Goal: Task Accomplishment & Management: Manage account settings

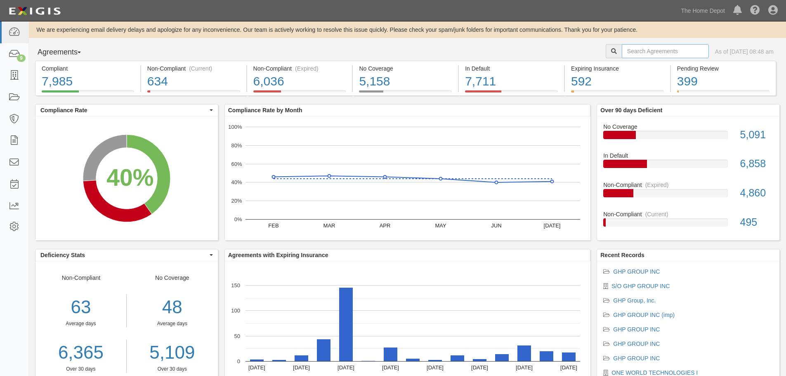
click at [622, 51] on input "text" at bounding box center [665, 51] width 87 height 14
type input "helinox"
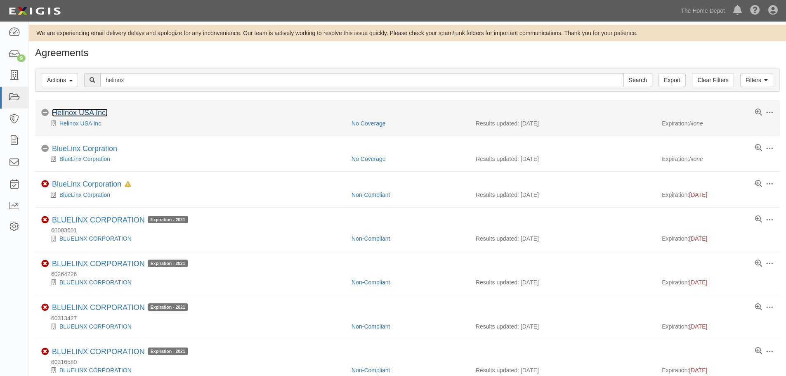
click at [82, 111] on link "Helinox USA Inc." at bounding box center [80, 113] width 56 height 8
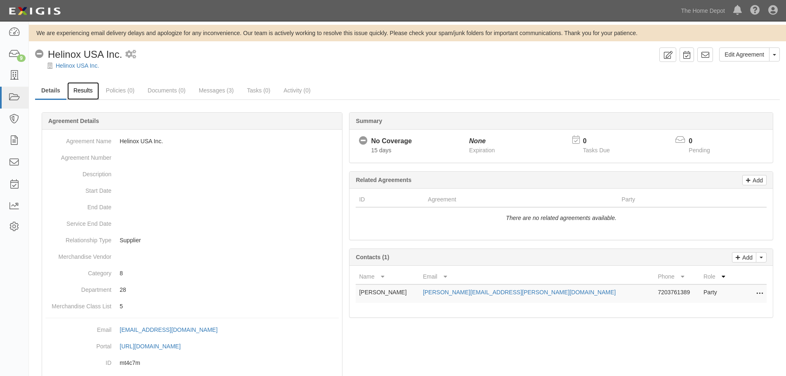
click at [82, 92] on link "Results" at bounding box center [83, 91] width 32 height 18
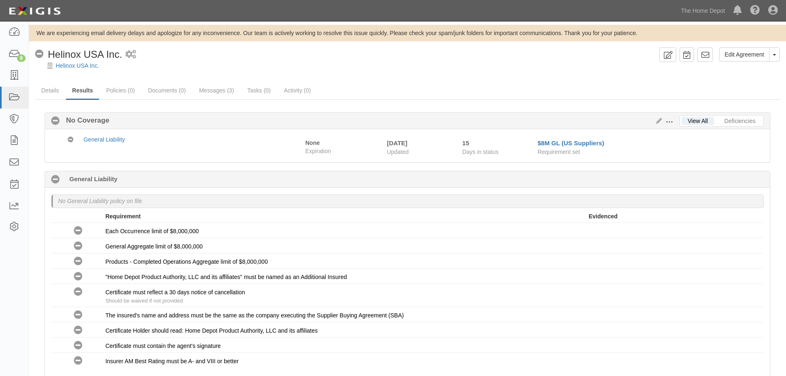
click at [667, 118] on button at bounding box center [671, 121] width 18 height 9
click at [692, 120] on link "Edit Requirements" at bounding box center [707, 120] width 65 height 15
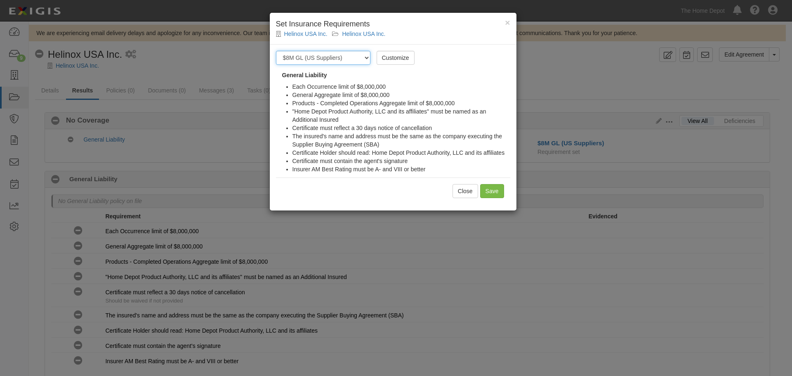
click at [344, 58] on select "-- Select requirement set -- $20M GL (Non-US Suppliers) $20M GL (US Suppliers) …" at bounding box center [323, 58] width 94 height 14
select select "3961"
click at [276, 51] on select "-- Select requirement set -- $20M GL (Non-US Suppliers) $20M GL (US Suppliers) …" at bounding box center [323, 58] width 94 height 14
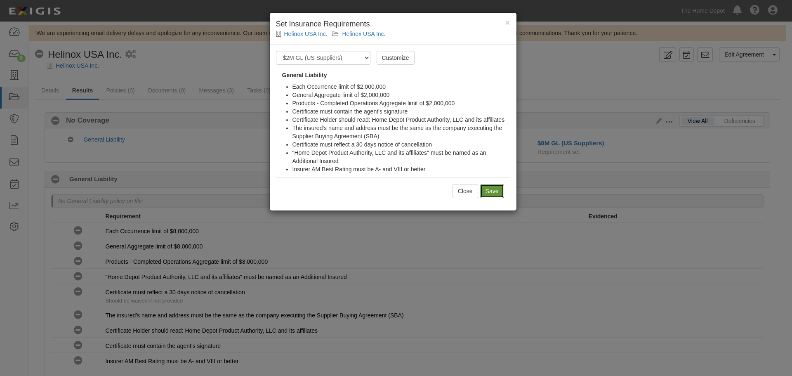
click at [491, 185] on input "Save" at bounding box center [492, 191] width 24 height 14
